Goal: Task Accomplishment & Management: Manage account settings

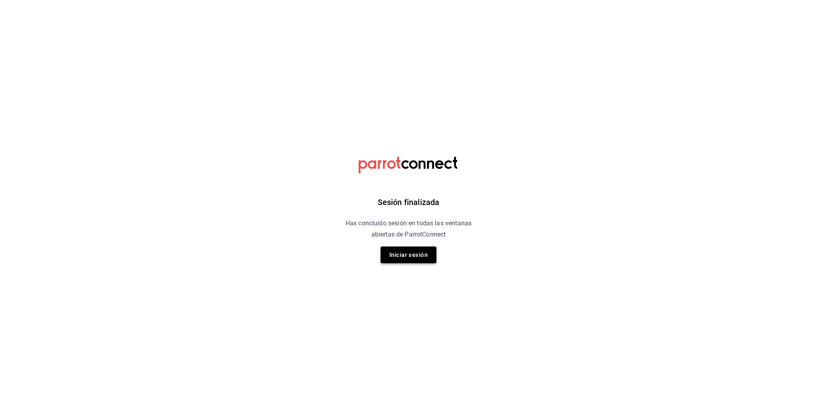
click at [418, 260] on button "Iniciar sesión" at bounding box center [409, 255] width 56 height 17
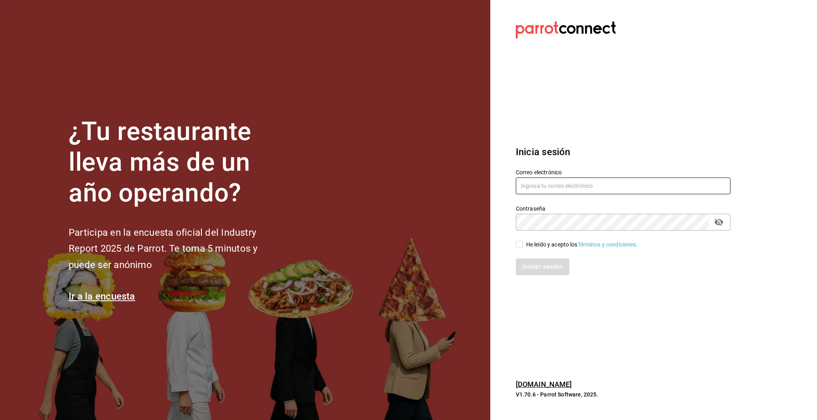
click at [541, 186] on input "text" at bounding box center [623, 186] width 215 height 17
type input "multiuser@pickup.com"
click at [520, 247] on input "He leído y acepto los Términos y condiciones." at bounding box center [519, 244] width 7 height 7
checkbox input "true"
click at [538, 266] on button "Iniciar sesión" at bounding box center [543, 267] width 54 height 17
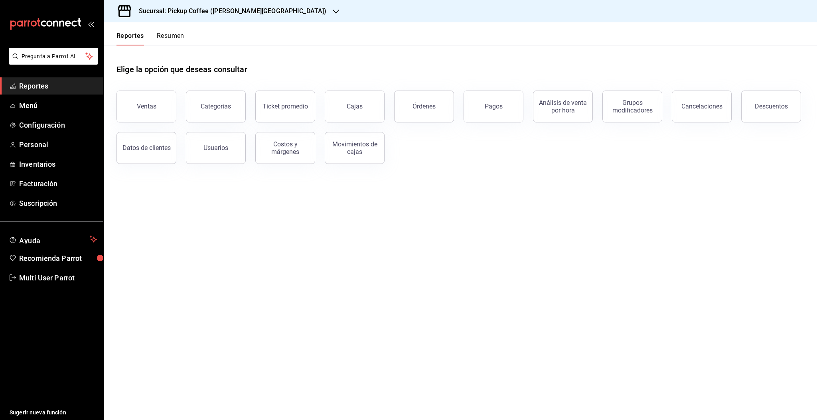
click at [204, 11] on h3 "Sucursal: Pickup Coffee ([PERSON_NAME][GEOGRAPHIC_DATA])" at bounding box center [230, 11] width 194 height 10
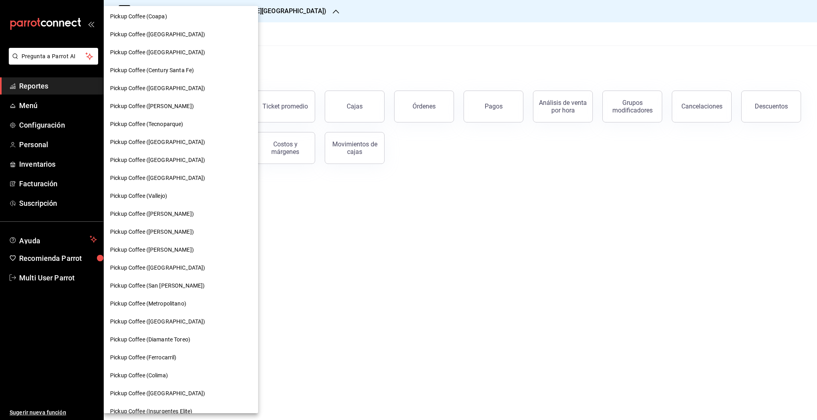
scroll to position [104, 0]
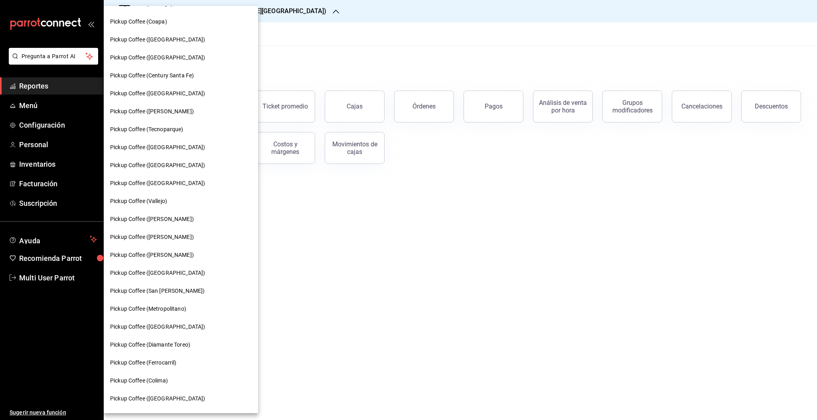
click at [163, 111] on span "Pickup Coffee ([PERSON_NAME])" at bounding box center [152, 111] width 84 height 8
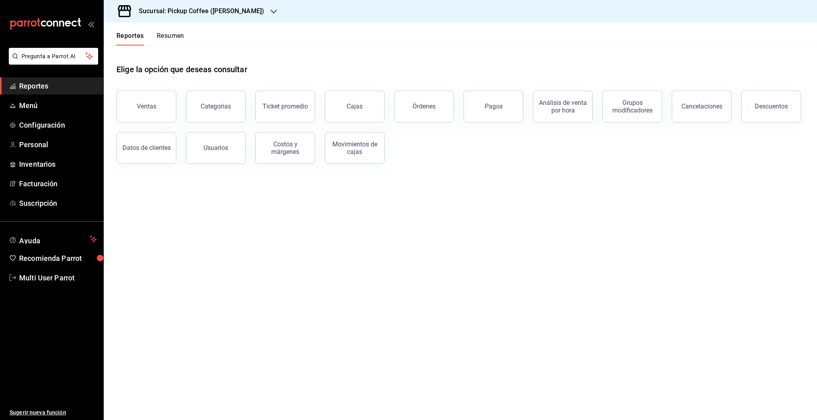
click at [176, 36] on button "Resumen" at bounding box center [171, 39] width 28 height 14
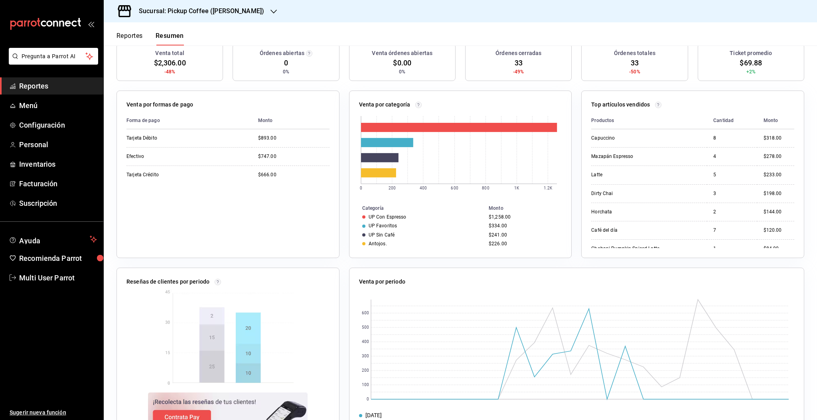
scroll to position [118, 0]
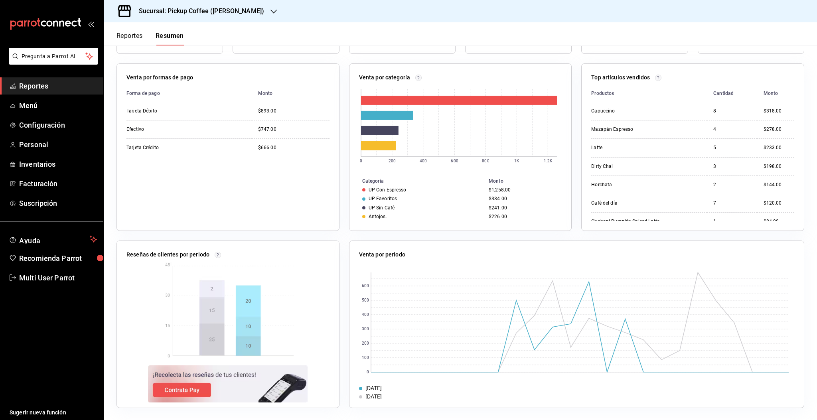
click at [228, 10] on h3 "Sucursal: Pickup Coffee ([PERSON_NAME])" at bounding box center [199, 11] width 132 height 10
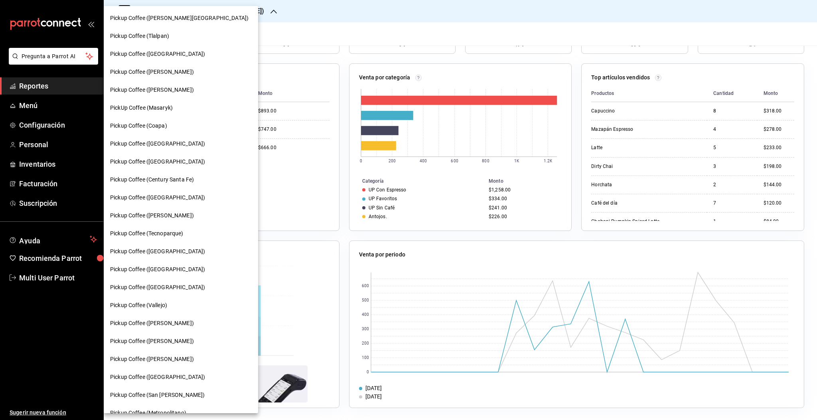
scroll to position [0, 0]
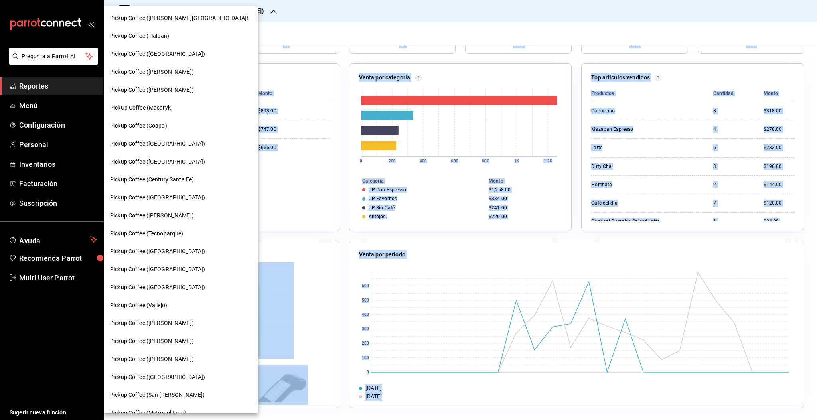
drag, startPoint x: 813, startPoint y: 144, endPoint x: 812, endPoint y: -14, distance: 157.7
click at [812, 0] on html "Pregunta a Parrot AI Reportes Menú Configuración Personal Inventarios Facturaci…" at bounding box center [408, 210] width 817 height 420
click at [817, 50] on div at bounding box center [408, 210] width 817 height 420
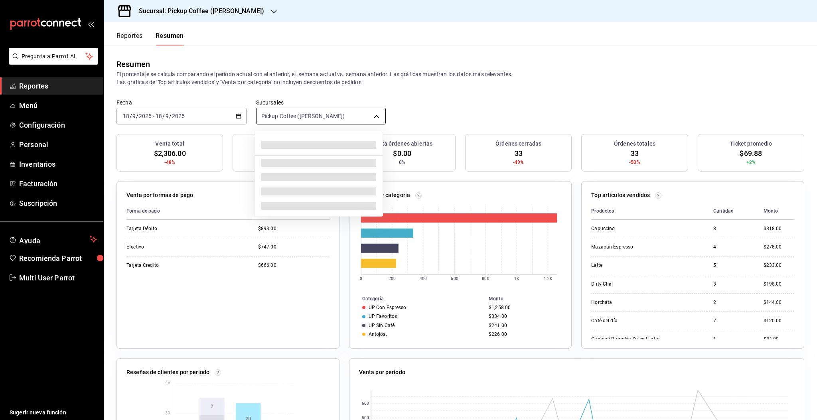
click at [310, 117] on body "Pregunta a Parrot AI Reportes Menú Configuración Personal Inventarios Facturaci…" at bounding box center [408, 210] width 817 height 420
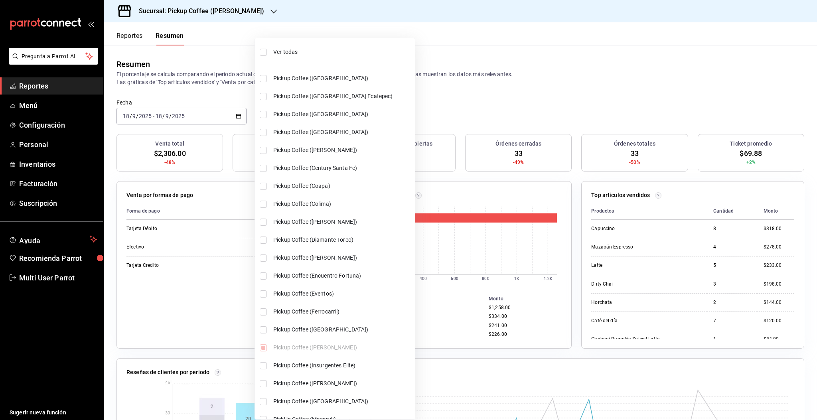
click at [267, 51] on input "checkbox" at bounding box center [263, 52] width 7 height 7
checkbox input "true"
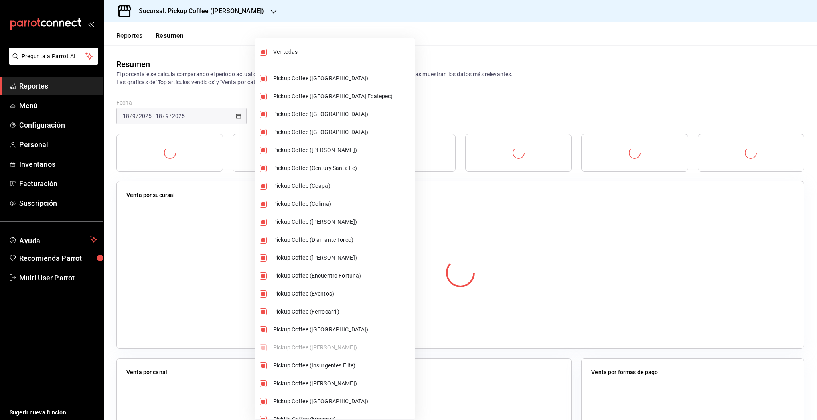
type input "[object Object],[object Object],[object Object],[object Object],[object Object]…"
checkbox input "true"
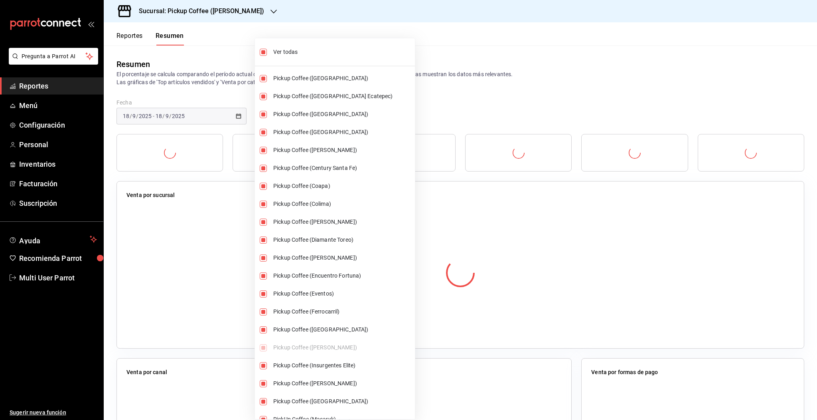
checkbox input "true"
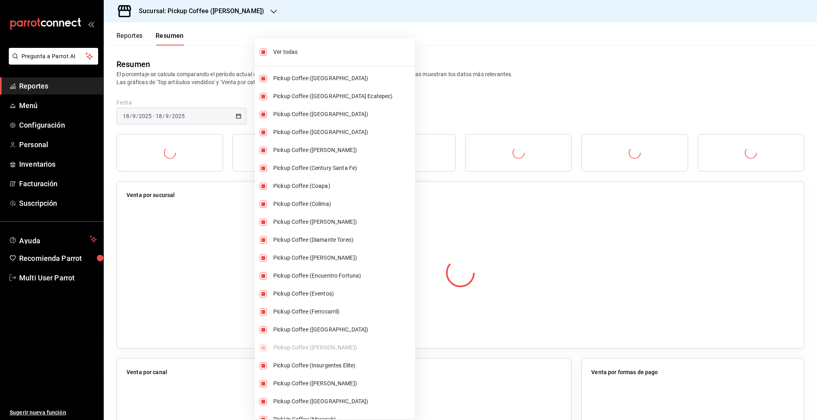
checkbox input "true"
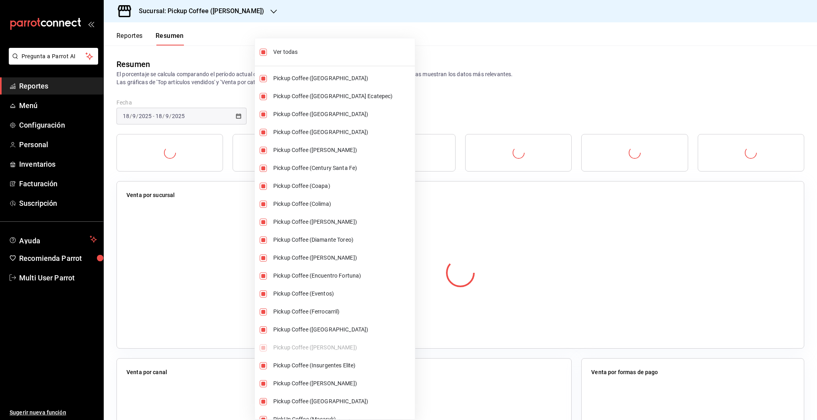
checkbox input "true"
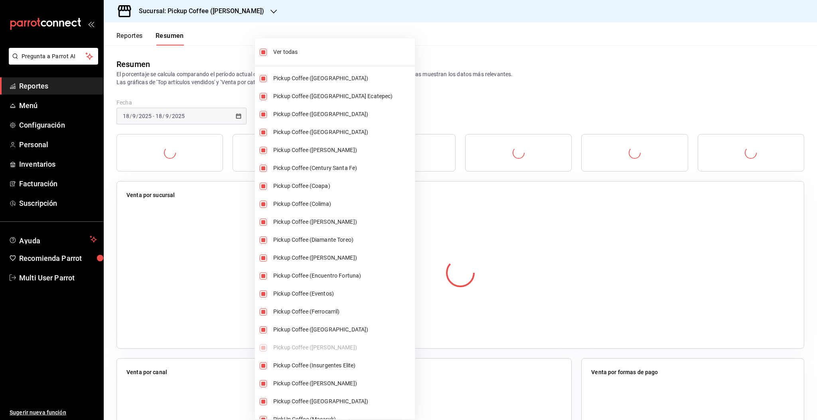
checkbox input "true"
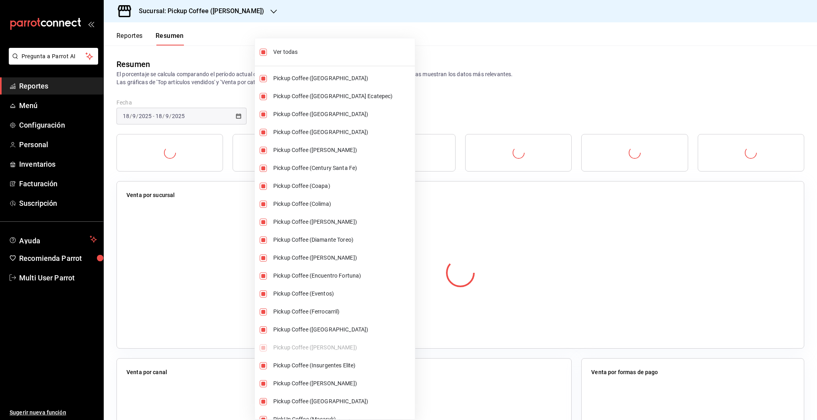
checkbox input "true"
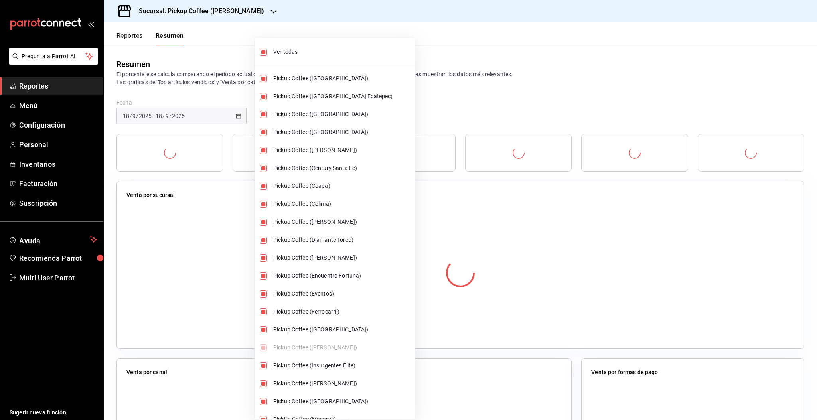
checkbox input "true"
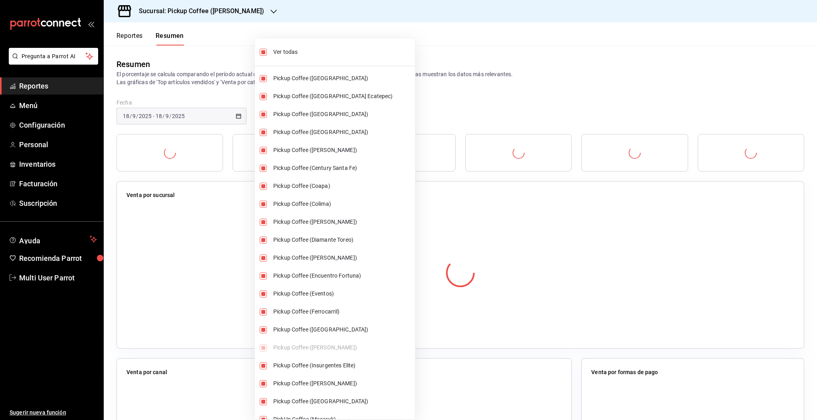
checkbox input "true"
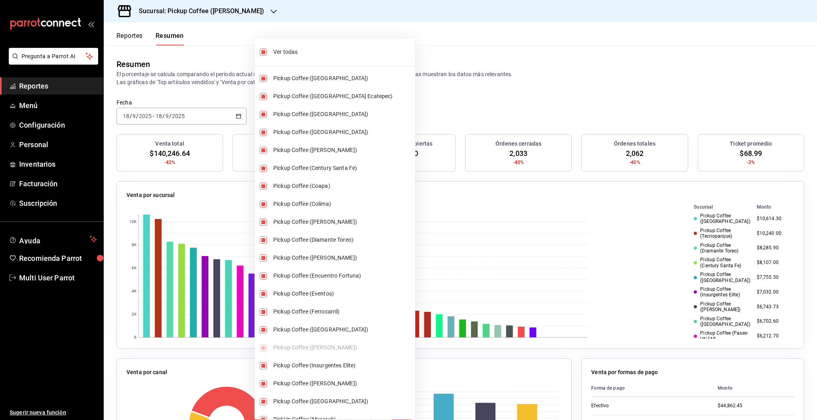
click at [613, 83] on div at bounding box center [408, 210] width 817 height 420
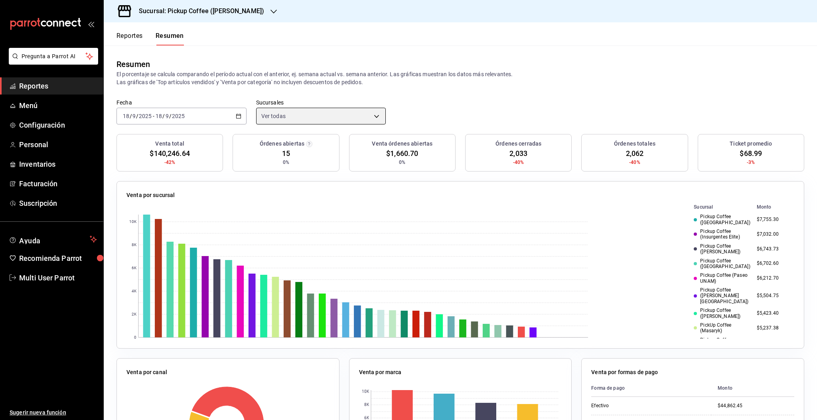
scroll to position [64, 0]
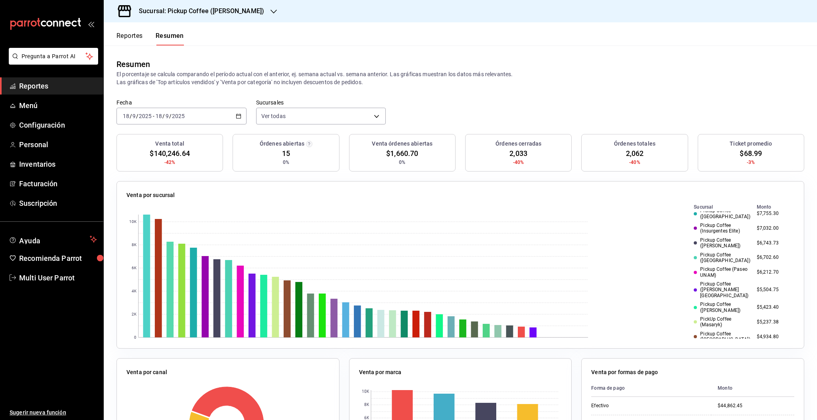
click at [39, 90] on span "Reportes" at bounding box center [58, 86] width 78 height 11
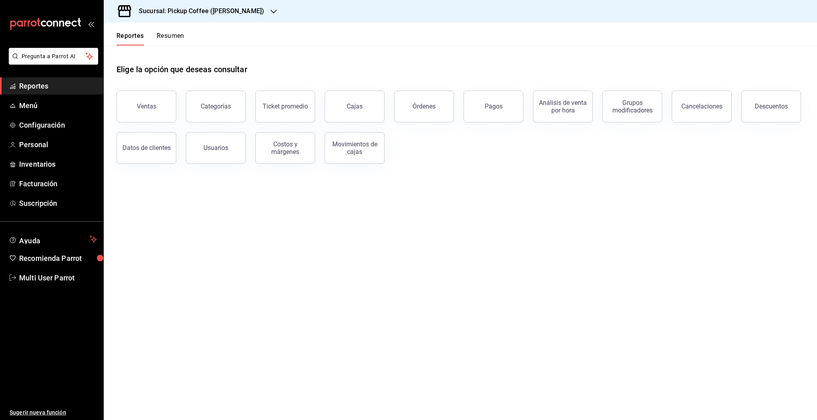
click at [212, 12] on h3 "Sucursal: Pickup Coffee ([PERSON_NAME])" at bounding box center [199, 11] width 132 height 10
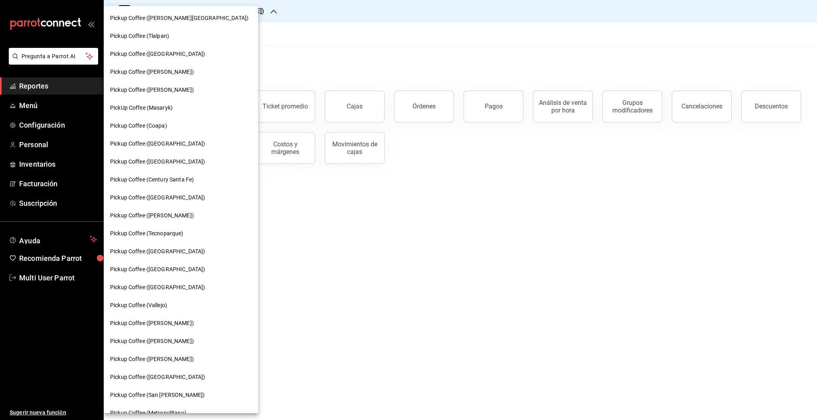
click at [289, 46] on div at bounding box center [408, 210] width 817 height 420
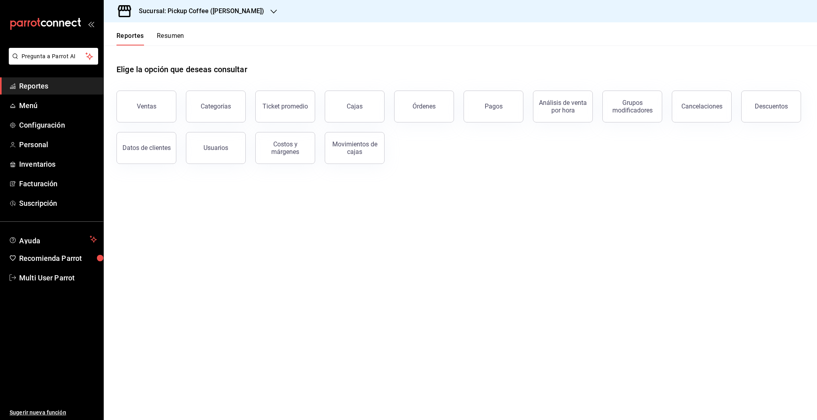
click at [176, 32] on button "Resumen" at bounding box center [171, 39] width 28 height 14
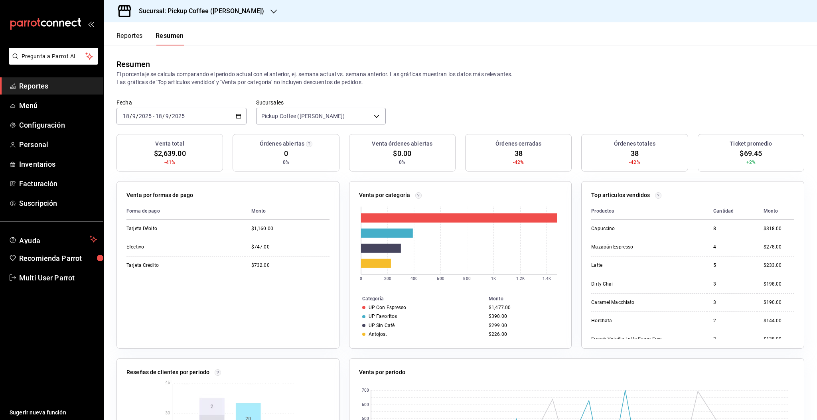
click at [203, 290] on div "Forma de pago Monto Tarjeta Débito $1,160.00 Efectivo $747.00 Tarjeta Crédito $…" at bounding box center [228, 271] width 203 height 136
click at [605, 81] on p "El porcentaje se calcula comparando el período actual con el anterior, ej. sema…" at bounding box center [461, 78] width 688 height 16
click at [169, 291] on div "Forma de pago Monto Tarjeta Débito $1,160.00 Efectivo $747.00 Tarjeta Crédito $…" at bounding box center [228, 271] width 203 height 136
click at [617, 83] on p "El porcentaje se calcula comparando el período actual con el anterior, ej. sema…" at bounding box center [461, 78] width 688 height 16
click at [662, 71] on p "El porcentaje se calcula comparando el período actual con el anterior, ej. sema…" at bounding box center [461, 78] width 688 height 16
